Goal: Task Accomplishment & Management: Use online tool/utility

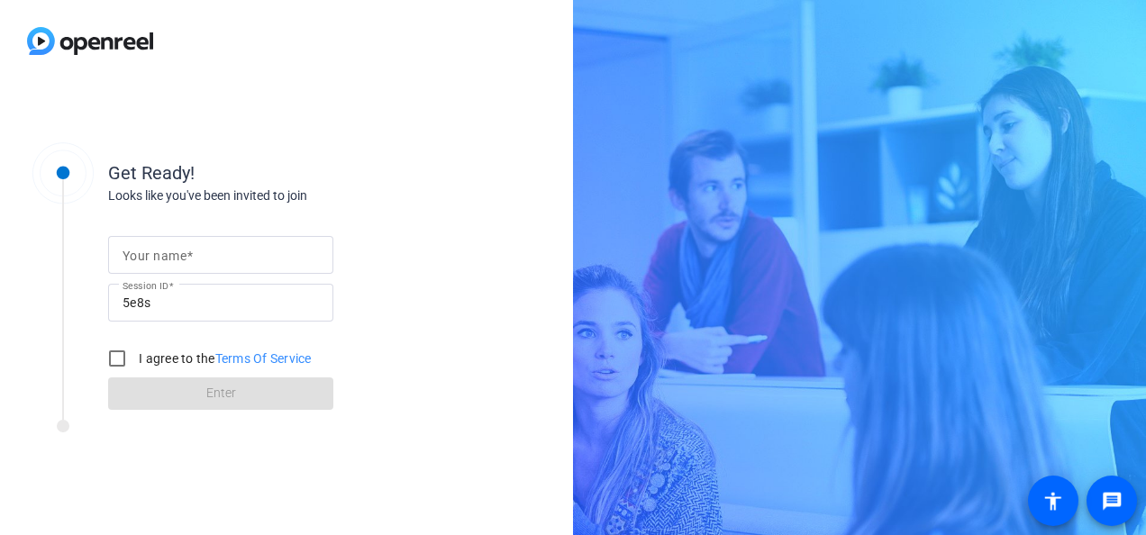
click at [243, 261] on input "Your name" at bounding box center [221, 255] width 196 height 22
click at [213, 254] on input "[PERSON_NAME] [PERSON_NAME]" at bounding box center [221, 255] width 196 height 22
type input "[PERSON_NAME]"
click at [124, 357] on input "I agree to the Terms Of Service" at bounding box center [117, 359] width 36 height 36
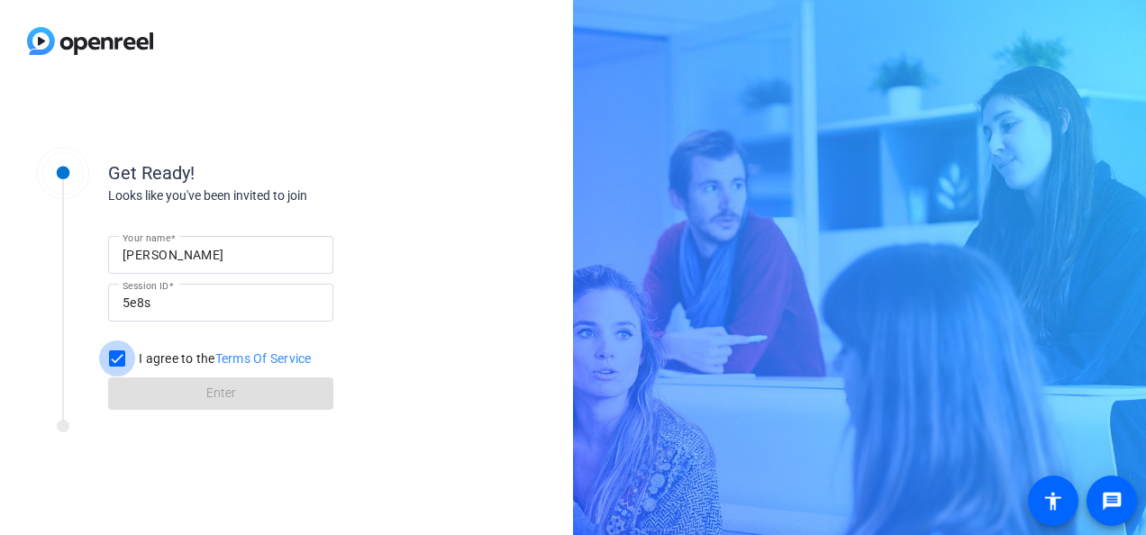
checkbox input "true"
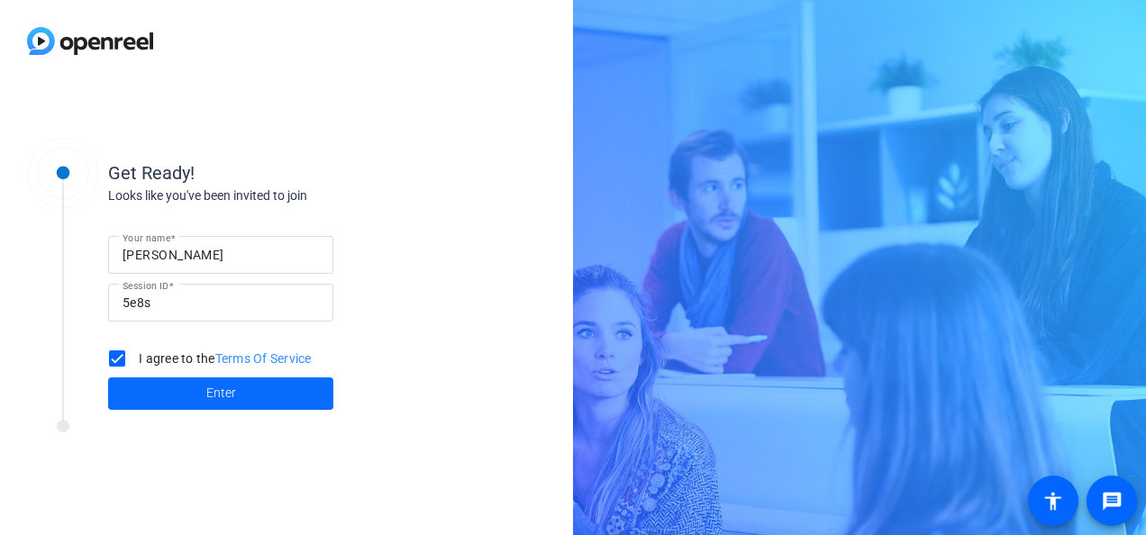
click at [157, 388] on span at bounding box center [220, 393] width 225 height 43
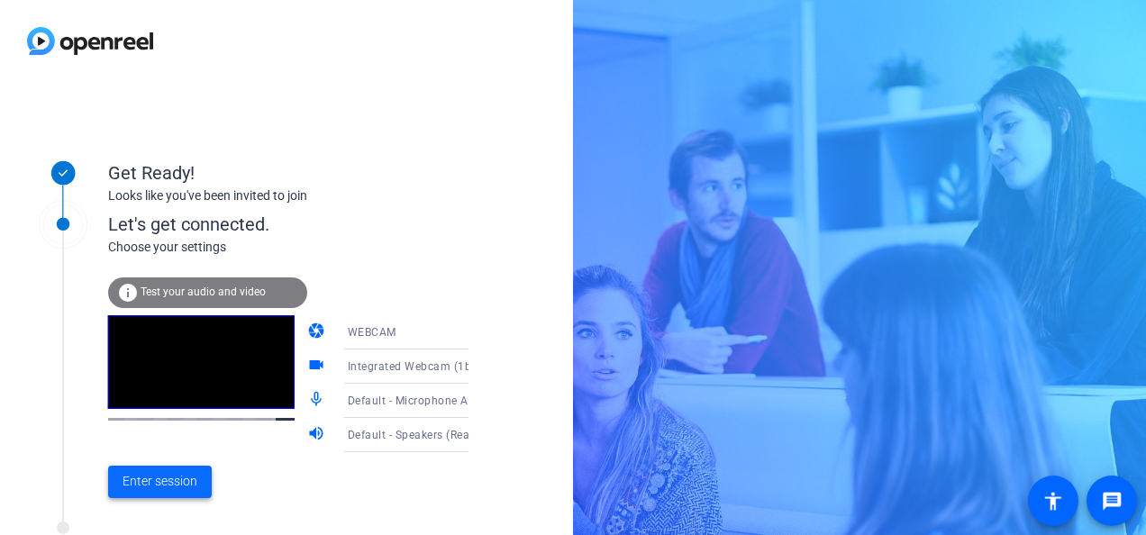
click at [171, 486] on span "Enter session" at bounding box center [160, 481] width 75 height 19
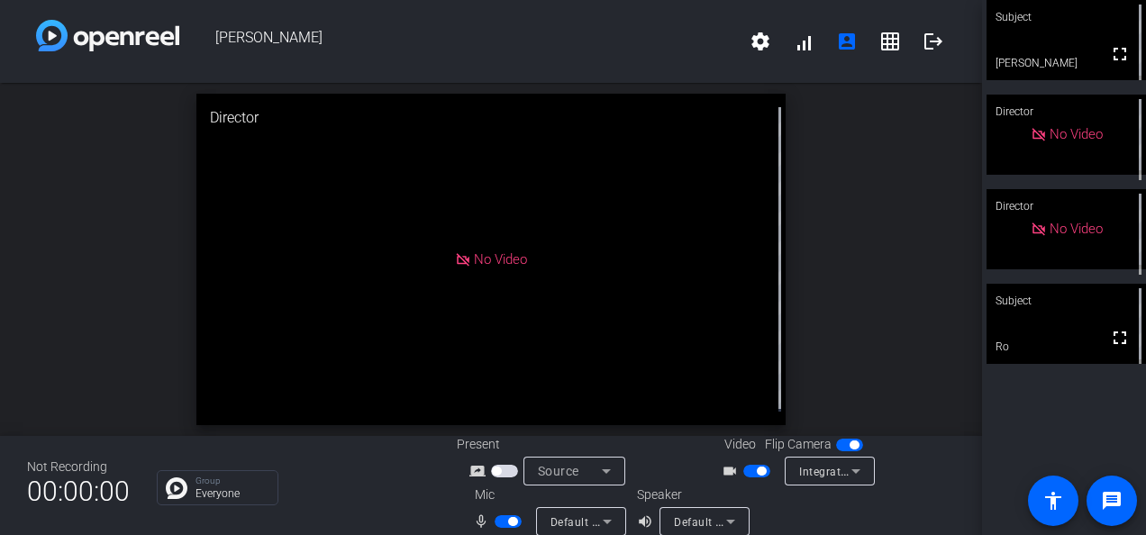
scroll to position [21, 0]
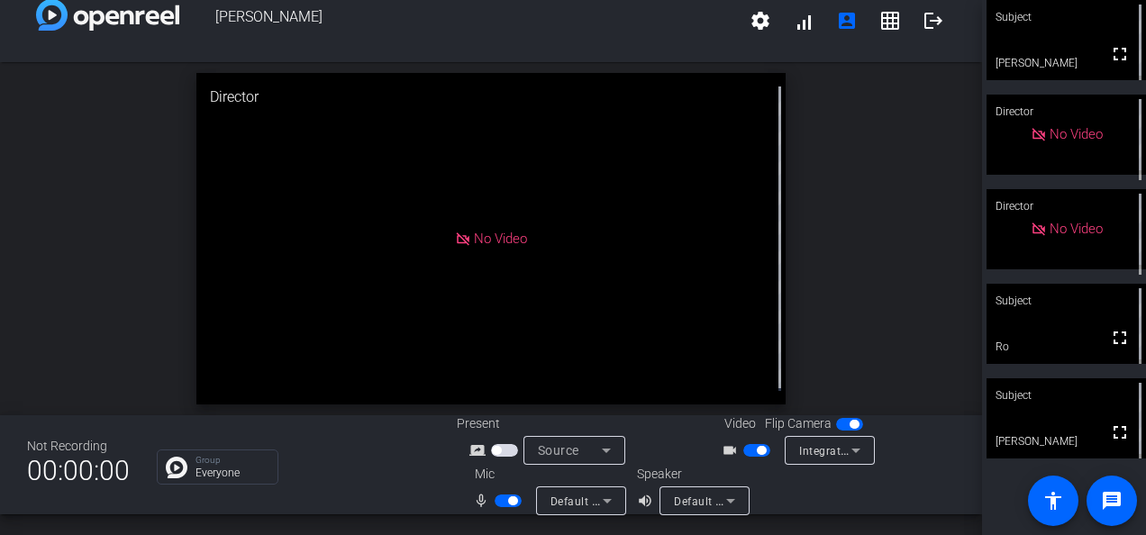
click at [506, 496] on span "button" at bounding box center [508, 501] width 27 height 13
click at [757, 452] on span "button" at bounding box center [761, 450] width 9 height 9
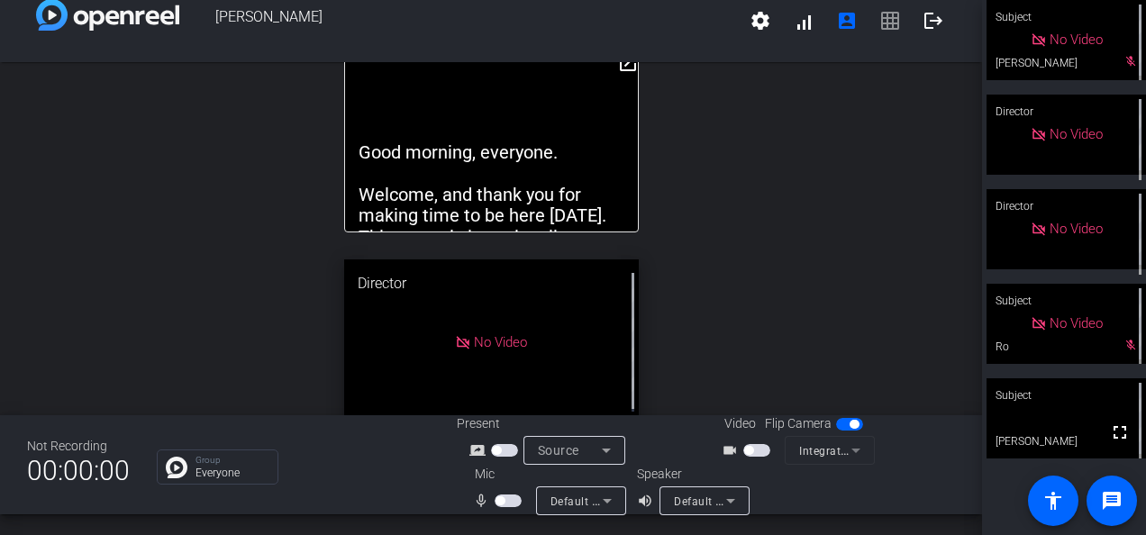
click at [504, 505] on span "button" at bounding box center [508, 501] width 27 height 13
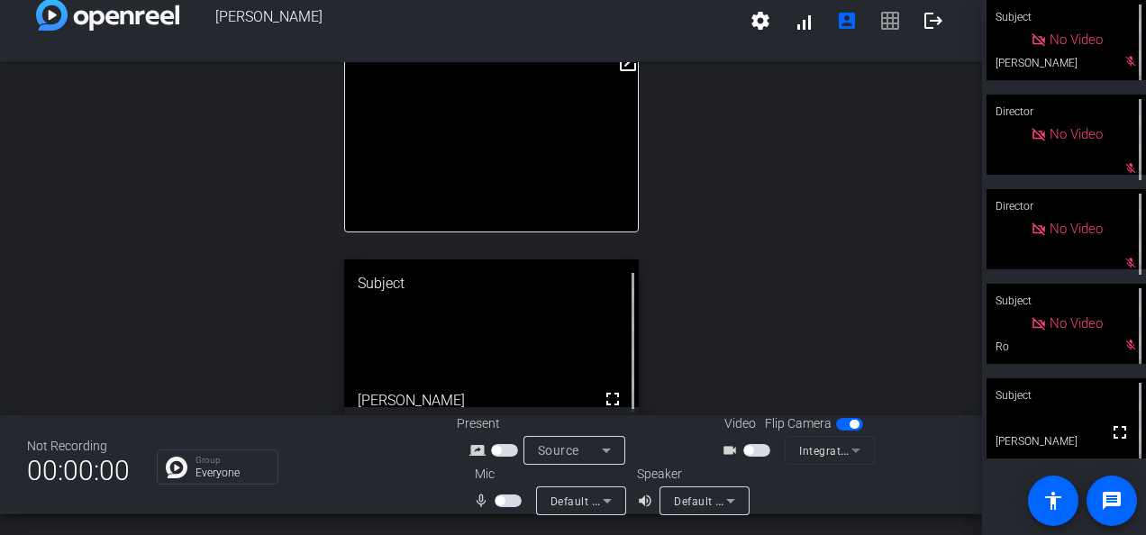
scroll to position [0, 0]
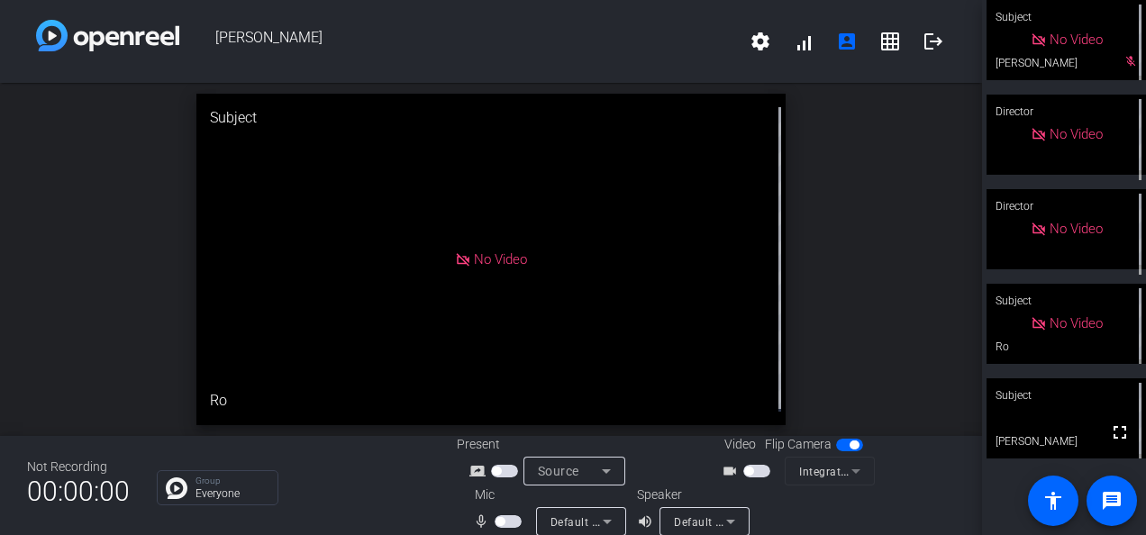
click at [504, 520] on span "button" at bounding box center [508, 521] width 27 height 13
click at [508, 521] on span "button" at bounding box center [512, 521] width 9 height 9
click at [499, 521] on span "button" at bounding box center [500, 521] width 9 height 9
